Goal: Task Accomplishment & Management: Use online tool/utility

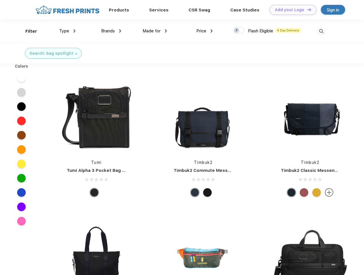
scroll to position [0, 0]
click at [291, 10] on link "Add your Logo Design Tool" at bounding box center [293, 10] width 47 height 10
click at [0, 0] on div "Design Tool" at bounding box center [0, 0] width 0 height 0
click at [307, 9] on link "Add your Logo Design Tool" at bounding box center [293, 10] width 47 height 10
click at [27, 31] on div "Filter" at bounding box center [31, 31] width 12 height 7
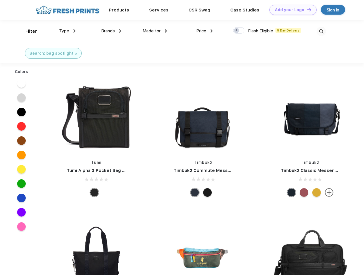
click at [68, 31] on span "Type" at bounding box center [64, 30] width 10 height 5
click at [111, 31] on span "Brands" at bounding box center [108, 30] width 14 height 5
click at [155, 31] on span "Made for" at bounding box center [152, 30] width 18 height 5
click at [205, 31] on span "Price" at bounding box center [202, 30] width 10 height 5
click at [239, 31] on div at bounding box center [238, 30] width 11 height 6
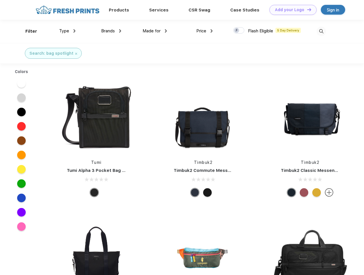
click at [237, 31] on input "checkbox" at bounding box center [235, 29] width 4 height 4
click at [322, 31] on img at bounding box center [321, 31] width 9 height 9
